Goal: Task Accomplishment & Management: Complete application form

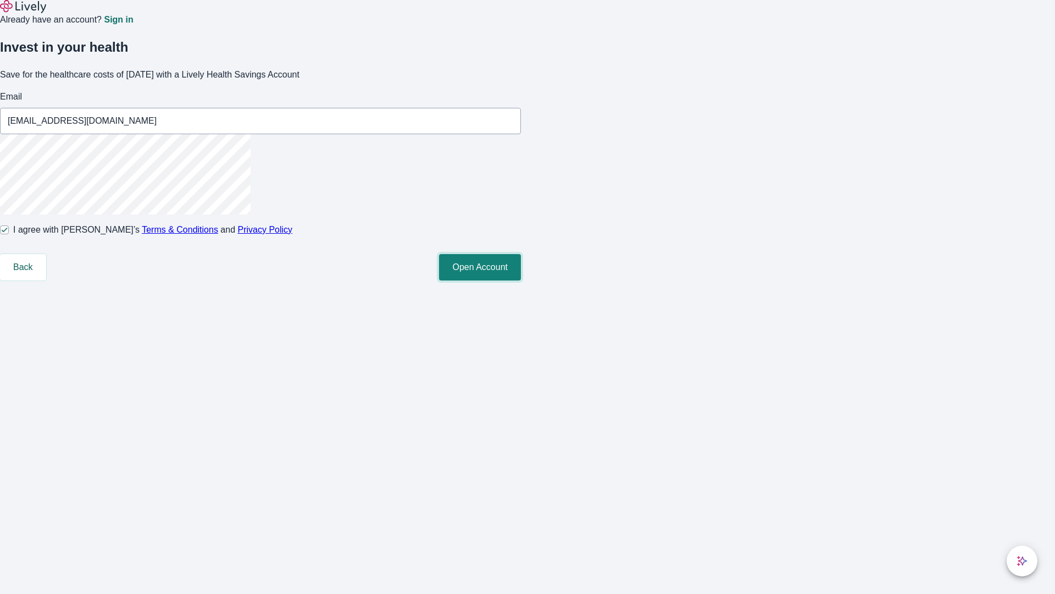
click at [521, 280] on button "Open Account" at bounding box center [480, 267] width 82 height 26
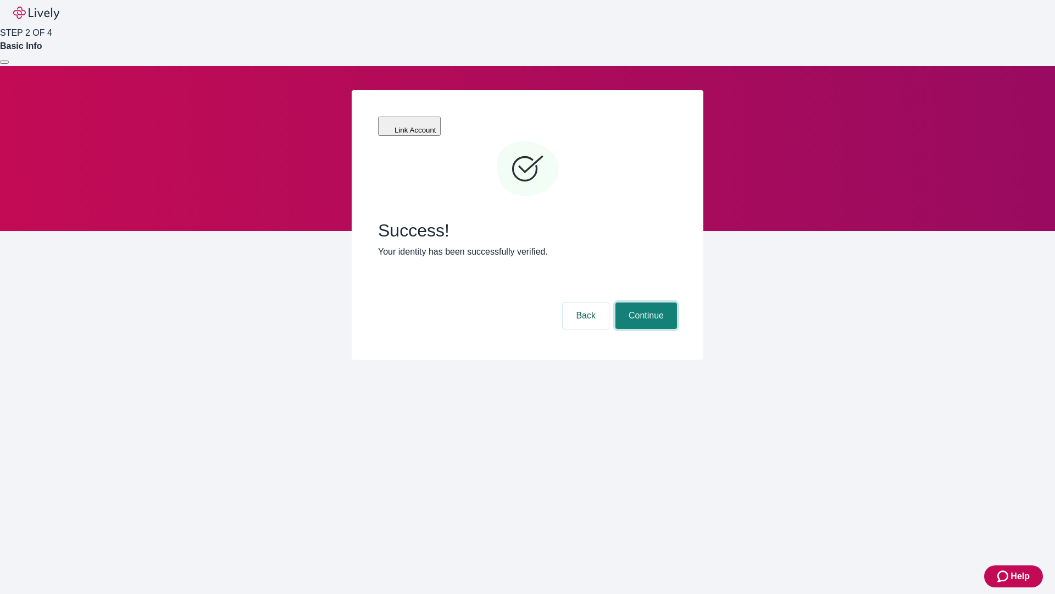
click at [645, 302] on button "Continue" at bounding box center [647, 315] width 62 height 26
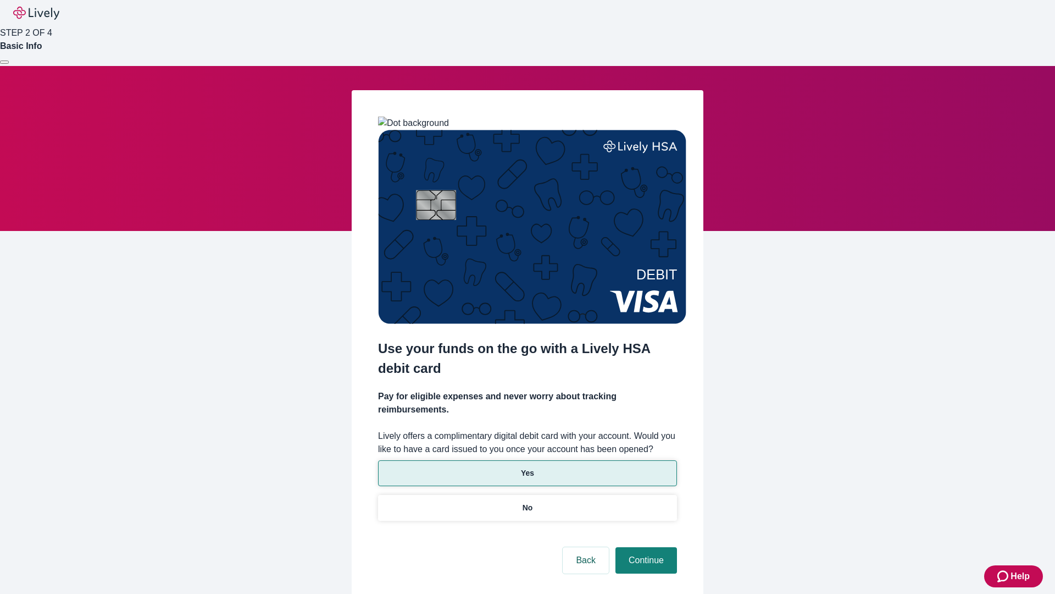
click at [527, 467] on p "Yes" at bounding box center [527, 473] width 13 height 12
click at [645, 547] on button "Continue" at bounding box center [647, 560] width 62 height 26
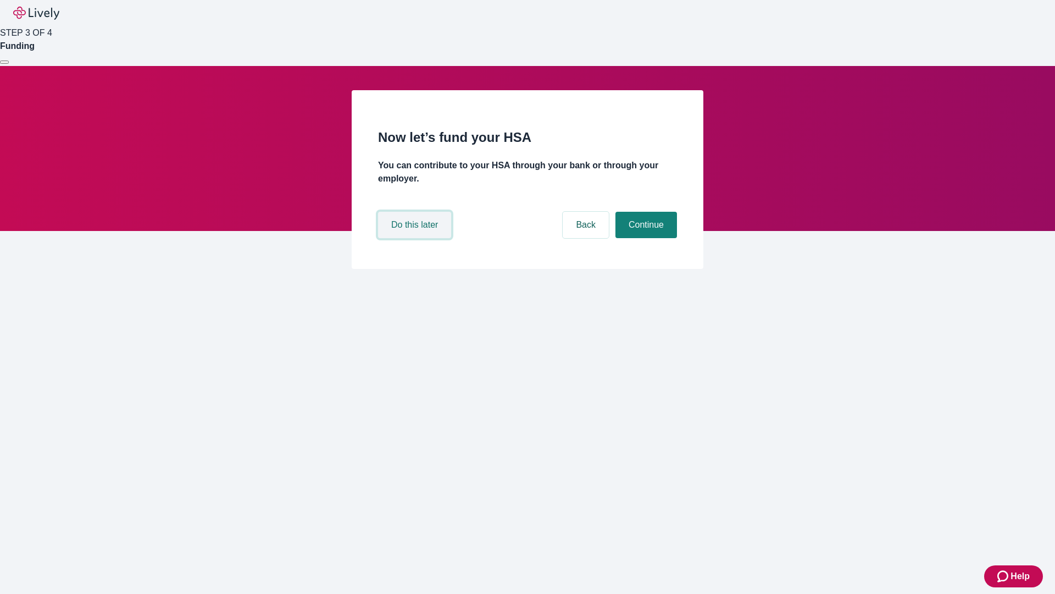
click at [416, 238] on button "Do this later" at bounding box center [414, 225] width 73 height 26
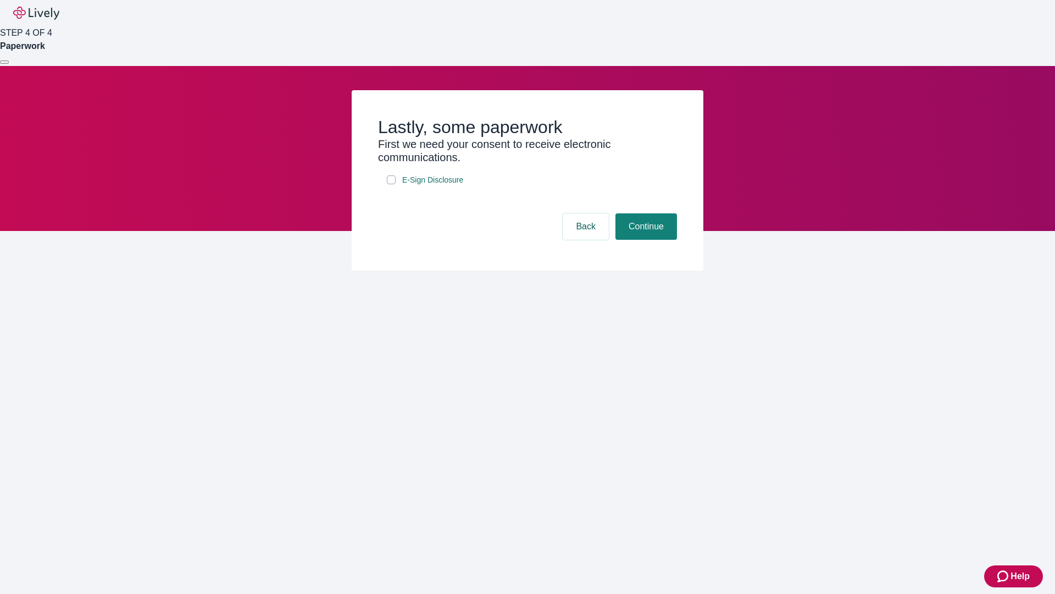
click at [391, 184] on input "E-Sign Disclosure" at bounding box center [391, 179] width 9 height 9
checkbox input "true"
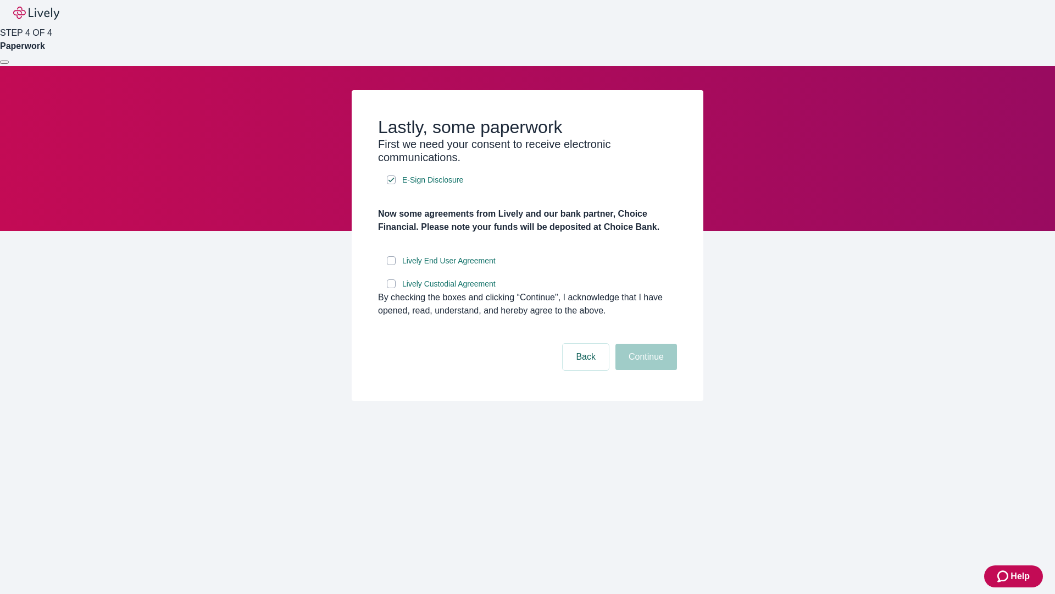
click at [391, 265] on input "Lively End User Agreement" at bounding box center [391, 260] width 9 height 9
checkbox input "true"
click at [391, 288] on input "Lively Custodial Agreement" at bounding box center [391, 283] width 9 height 9
checkbox input "true"
click at [645, 370] on button "Continue" at bounding box center [647, 357] width 62 height 26
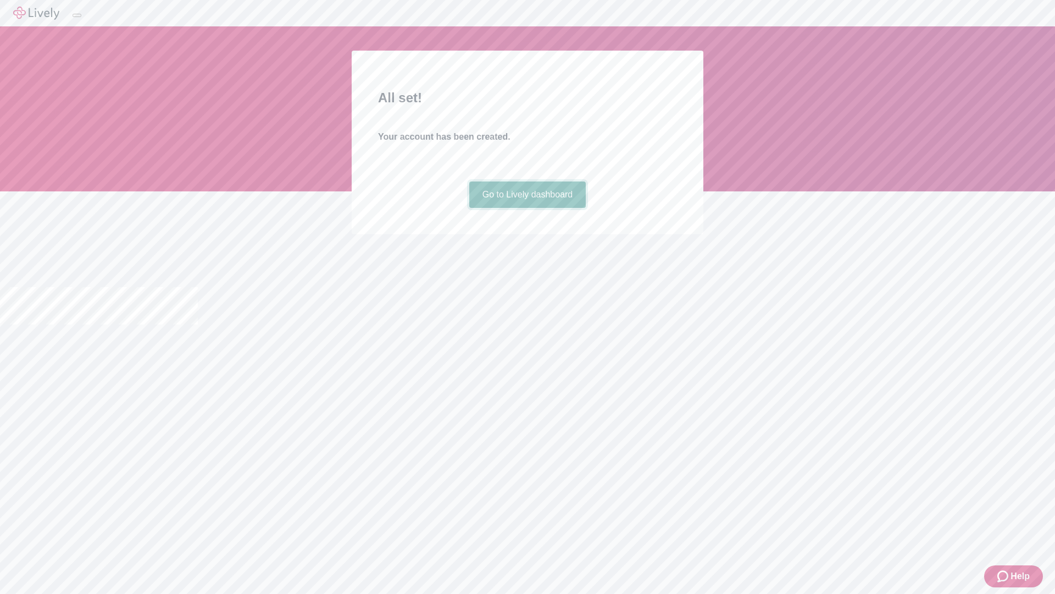
click at [527, 208] on link "Go to Lively dashboard" at bounding box center [527, 194] width 117 height 26
